Goal: Check status: Check status

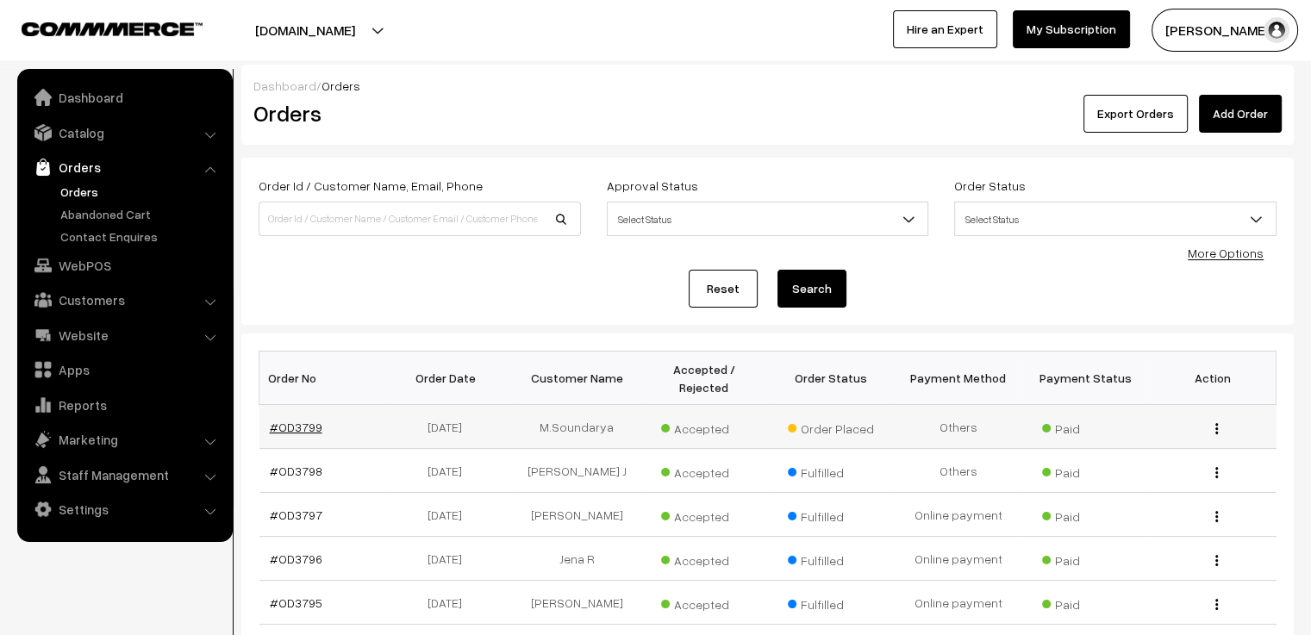
click at [308, 420] on link "#OD3799" at bounding box center [296, 427] width 53 height 15
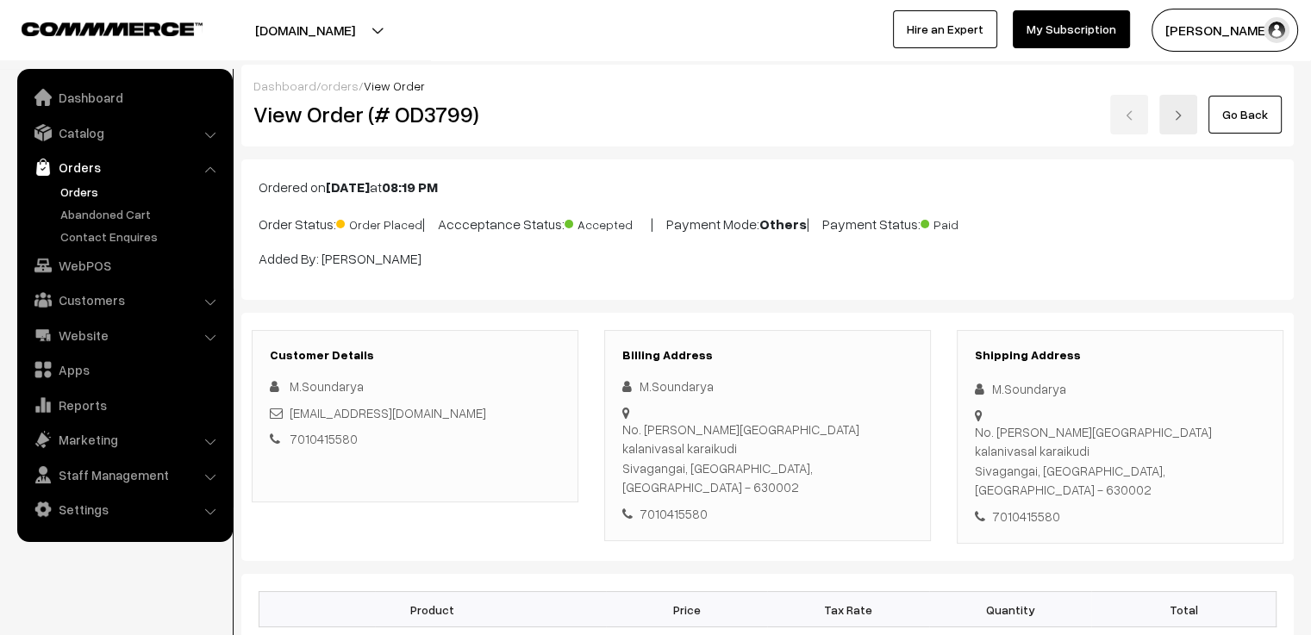
click at [1248, 122] on link "Go Back" at bounding box center [1244, 115] width 73 height 38
